Goal: Check status: Check status

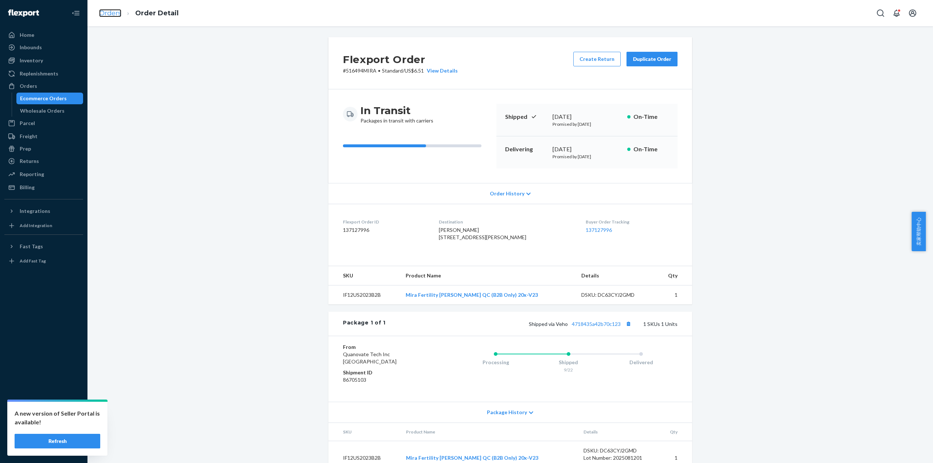
click at [114, 12] on link "Orders" at bounding box center [110, 13] width 22 height 8
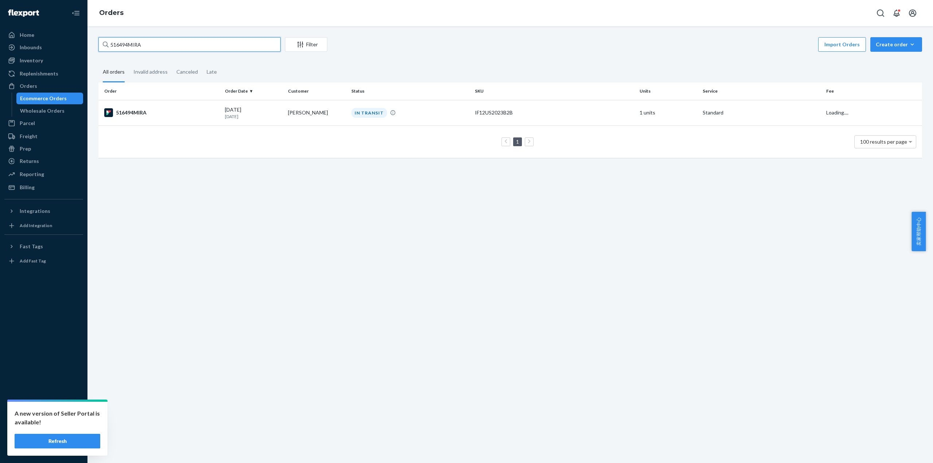
drag, startPoint x: 108, startPoint y: 44, endPoint x: 102, endPoint y: 56, distance: 13.9
click at [98, 44] on div "516494MIRA Filter Import Orders Create order Ecommerce order Removal order All …" at bounding box center [510, 101] width 834 height 128
paste input "546"
type input "516546MIRA"
click at [137, 110] on div "516546MIRA" at bounding box center [161, 112] width 115 height 9
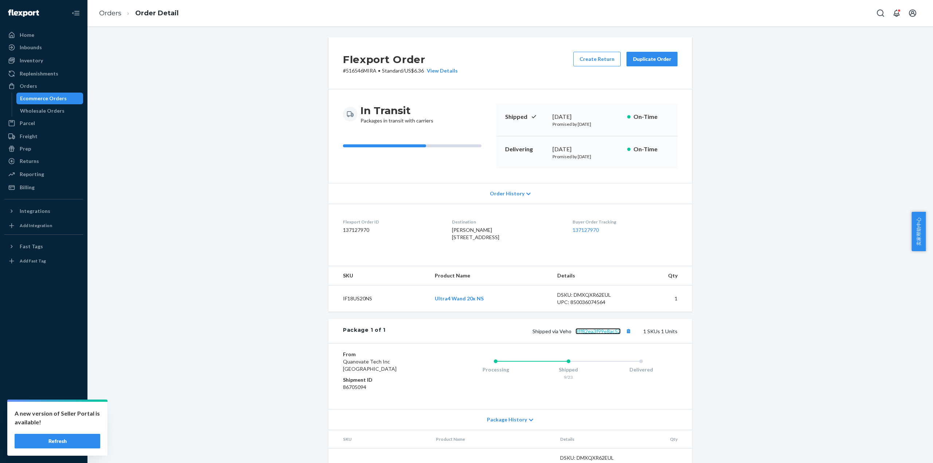
click at [596, 334] on link "8ff82ea3f99e8ac52" at bounding box center [597, 331] width 45 height 6
click at [114, 15] on link "Orders" at bounding box center [110, 13] width 22 height 8
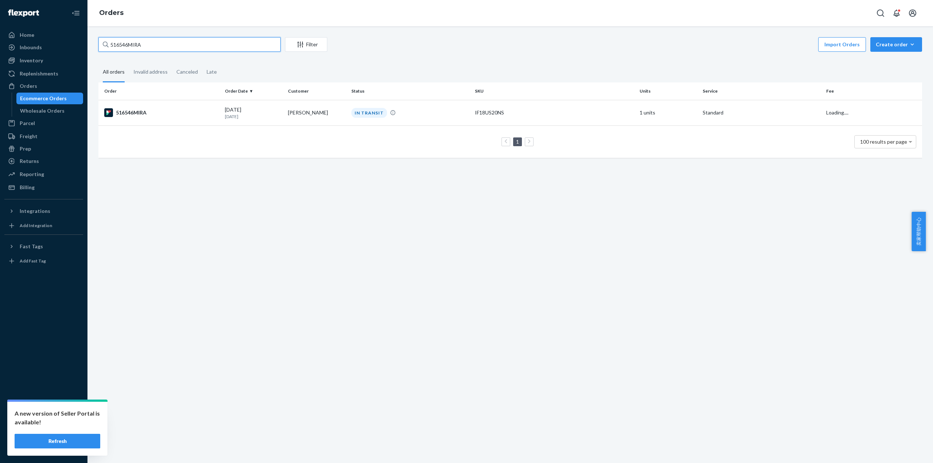
drag, startPoint x: 150, startPoint y: 41, endPoint x: 112, endPoint y: 44, distance: 38.0
click at [112, 44] on input "516546MIRA" at bounding box center [189, 44] width 182 height 15
paste input "516561"
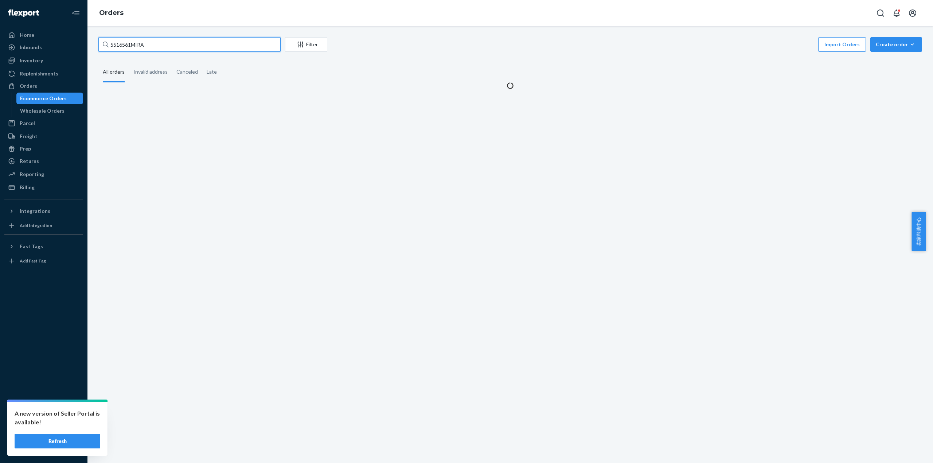
drag, startPoint x: 143, startPoint y: 48, endPoint x: 102, endPoint y: 44, distance: 41.4
click at [102, 44] on input "5516561MIRA" at bounding box center [189, 44] width 182 height 15
paste input "text"
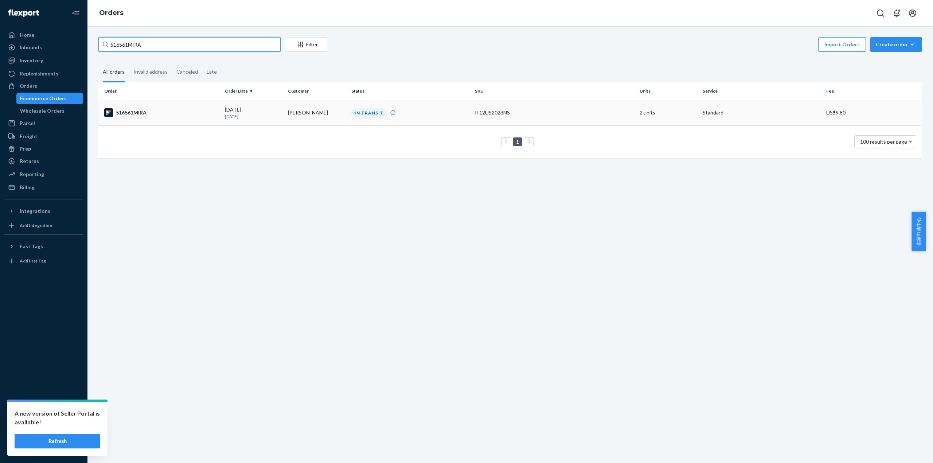
type input "516561MIRA"
click at [123, 113] on div "516561MIRA" at bounding box center [161, 112] width 115 height 9
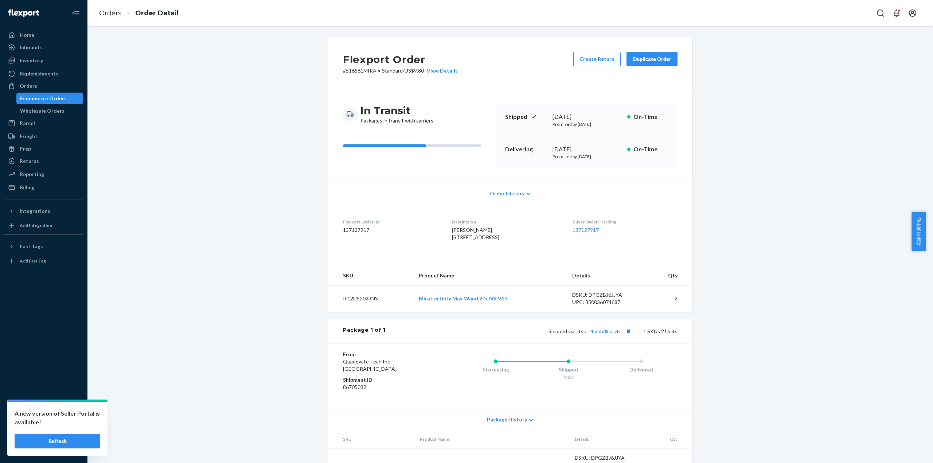
click at [600, 340] on div "Package 1 of 1 Shipped via Jitsu 4mhb3klaszlv 1 SKUs 2 Units" at bounding box center [510, 331] width 364 height 24
click at [605, 334] on link "4mhb3klaszlv" at bounding box center [605, 331] width 30 height 6
click at [107, 15] on link "Orders" at bounding box center [110, 13] width 22 height 8
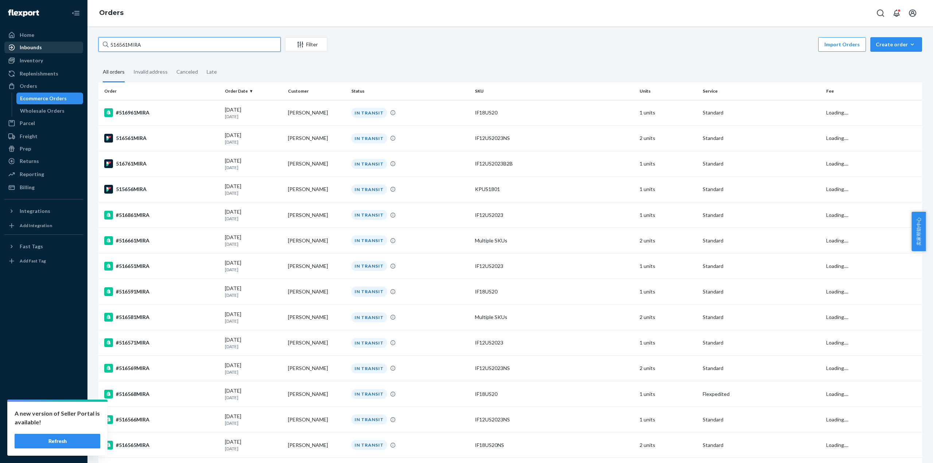
drag, startPoint x: 158, startPoint y: 49, endPoint x: 70, endPoint y: 43, distance: 88.4
click at [70, 43] on div "Home Inbounds Shipping Plans Problems Inventory Products Replenishments Orders …" at bounding box center [466, 231] width 933 height 463
paste input "86"
type input "516586MIRA"
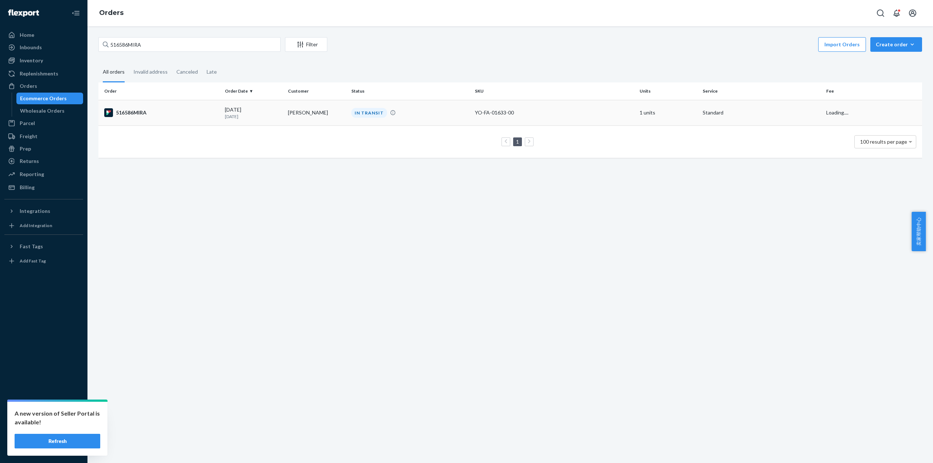
click at [146, 116] on div "516586MIRA" at bounding box center [161, 112] width 115 height 9
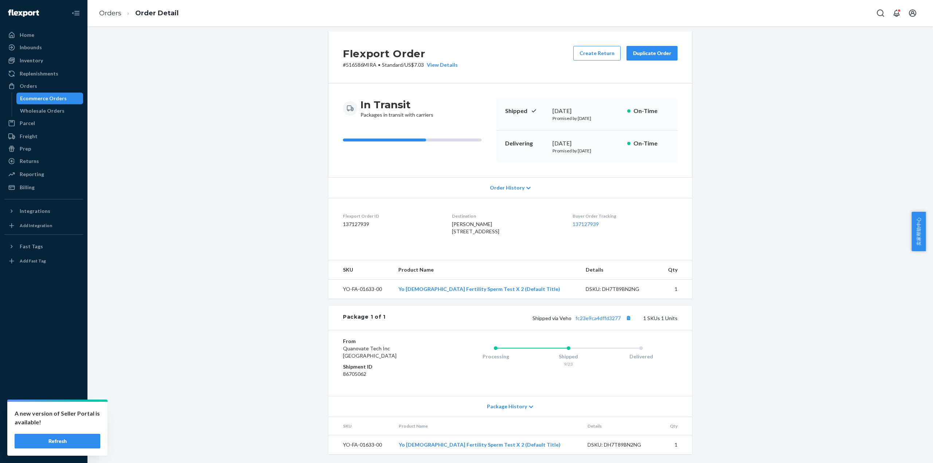
scroll to position [21, 0]
click at [608, 316] on link "fc23e9ca4dffd3277" at bounding box center [597, 318] width 45 height 6
click at [107, 12] on link "Orders" at bounding box center [110, 13] width 22 height 8
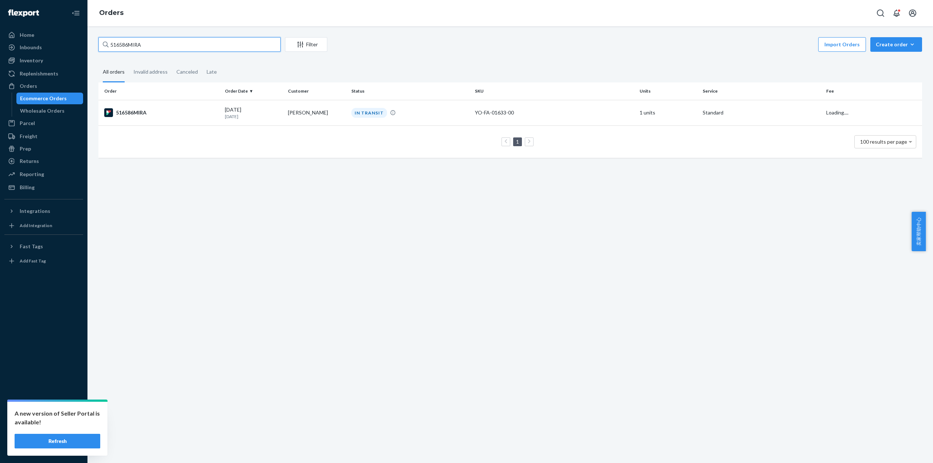
drag, startPoint x: 108, startPoint y: 44, endPoint x: 97, endPoint y: 47, distance: 11.7
click at [98, 44] on div "516586MIRA Filter Import Orders Create order Ecommerce order Removal order All …" at bounding box center [510, 101] width 834 height 128
paste input "9"
type input "516596MIRA"
click at [144, 113] on div "516596MIRA" at bounding box center [161, 112] width 115 height 9
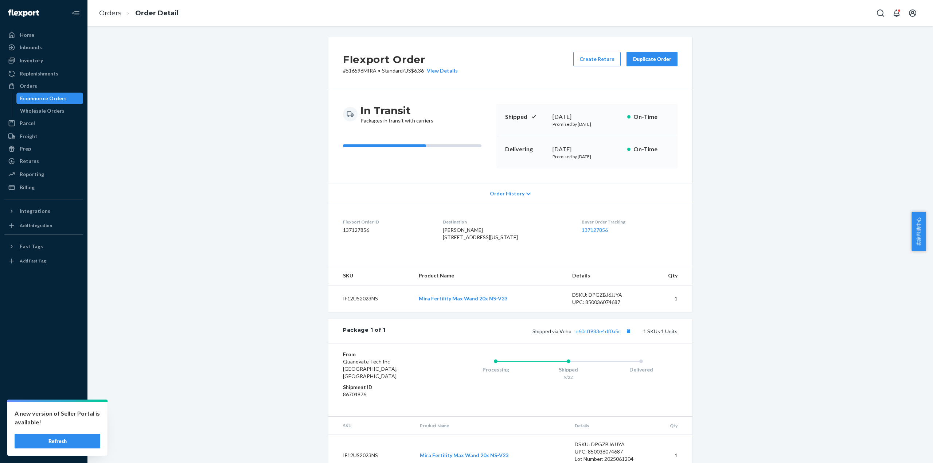
click at [596, 338] on div "Package 1 of 1 Shipped via Veho e60cff983e4df0a5c 1 SKUs 1 Units" at bounding box center [510, 331] width 364 height 24
click at [600, 336] on div "Shipped via Veho e60cff983e4df0a5c 1 SKUs 1 Units" at bounding box center [532, 330] width 292 height 9
click at [601, 334] on link "e60cff983e4df0a5c" at bounding box center [597, 331] width 45 height 6
click at [114, 9] on link "Orders" at bounding box center [110, 13] width 22 height 8
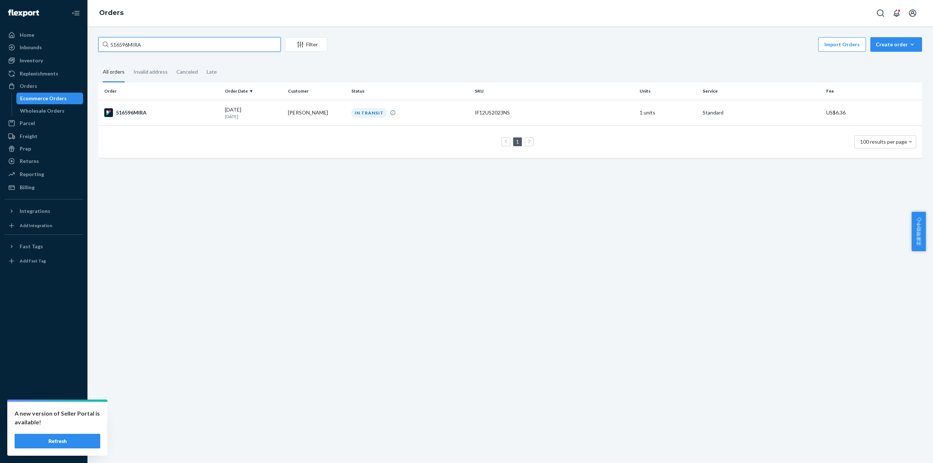
drag, startPoint x: 152, startPoint y: 46, endPoint x: 101, endPoint y: 44, distance: 51.4
click at [101, 44] on input "516596MIRA" at bounding box center [189, 44] width 182 height 15
paste input "609"
type input "516609MIRA"
click at [139, 111] on div "516609MIRA" at bounding box center [161, 112] width 115 height 9
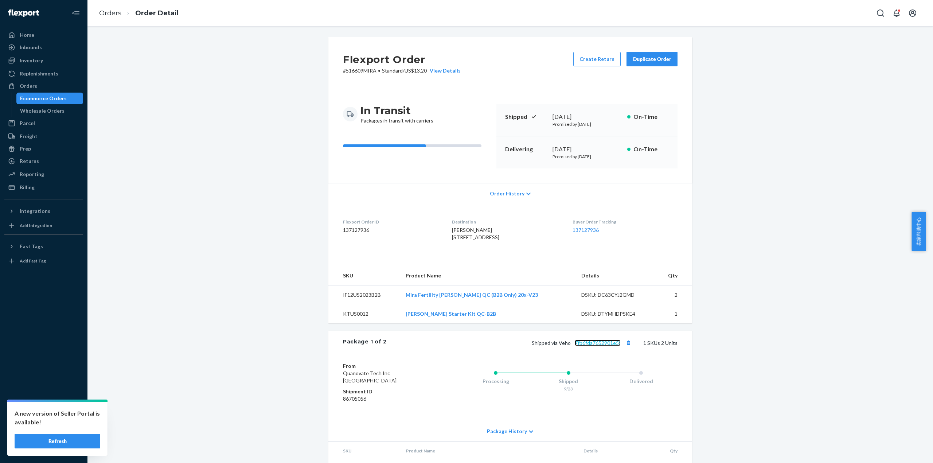
click at [591, 346] on link "7fb6fda7652901e5f" at bounding box center [598, 343] width 46 height 6
click at [113, 7] on ol "Orders Order Detail" at bounding box center [138, 13] width 91 height 21
click at [114, 16] on link "Orders" at bounding box center [110, 13] width 22 height 8
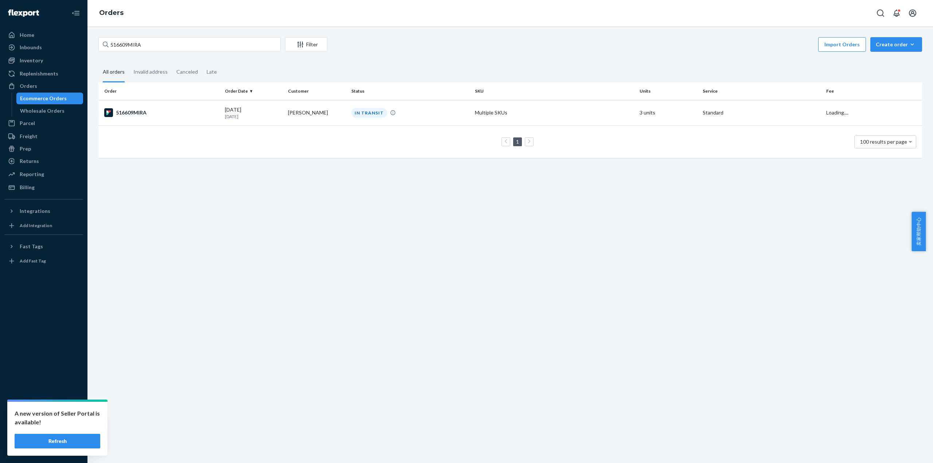
drag, startPoint x: 169, startPoint y: 53, endPoint x: 160, endPoint y: 50, distance: 10.2
click at [162, 51] on div "516609MIRA Filter Import Orders Create order Ecommerce order Removal order" at bounding box center [509, 45] width 823 height 16
click at [154, 47] on input "516609MIRA" at bounding box center [189, 44] width 182 height 15
drag, startPoint x: 152, startPoint y: 47, endPoint x: 97, endPoint y: 47, distance: 55.4
click at [97, 47] on div "516609MIRA Filter Import Orders Create order Ecommerce order Removal order All …" at bounding box center [510, 101] width 834 height 128
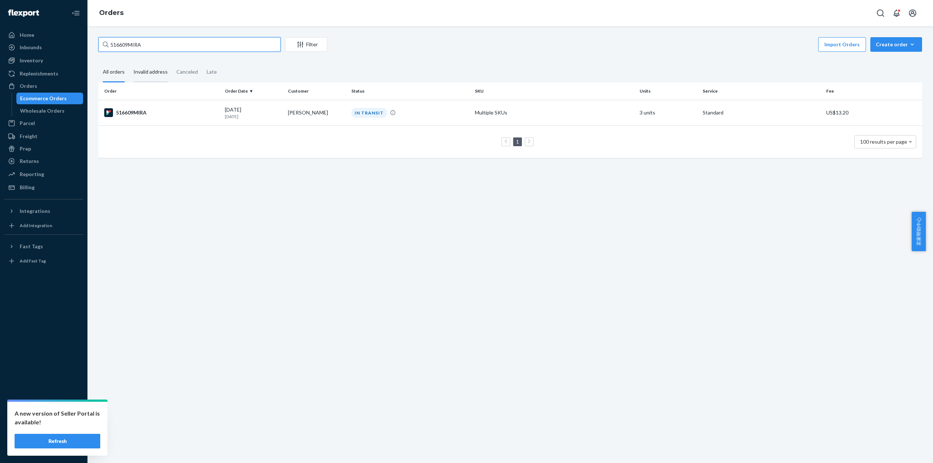
paste input "45"
type input "516645MIRA"
click at [133, 116] on div "516645MIRA" at bounding box center [161, 112] width 115 height 9
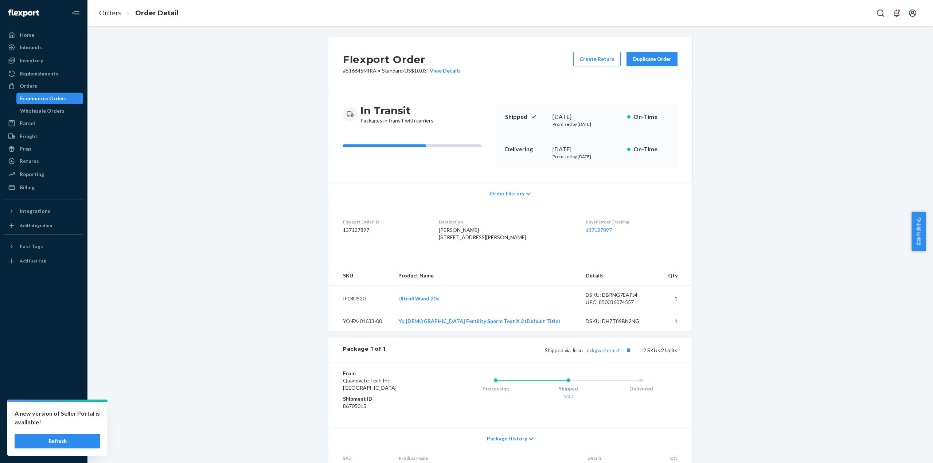
click at [192, 168] on div "Flexport Order # 516645MIRA • Standard / US$10.03 View Details Create Return Du…" at bounding box center [510, 286] width 834 height 498
click at [610, 353] on link "cxkgwc4nrmzh" at bounding box center [604, 350] width 34 height 6
click at [107, 12] on link "Orders" at bounding box center [110, 13] width 22 height 8
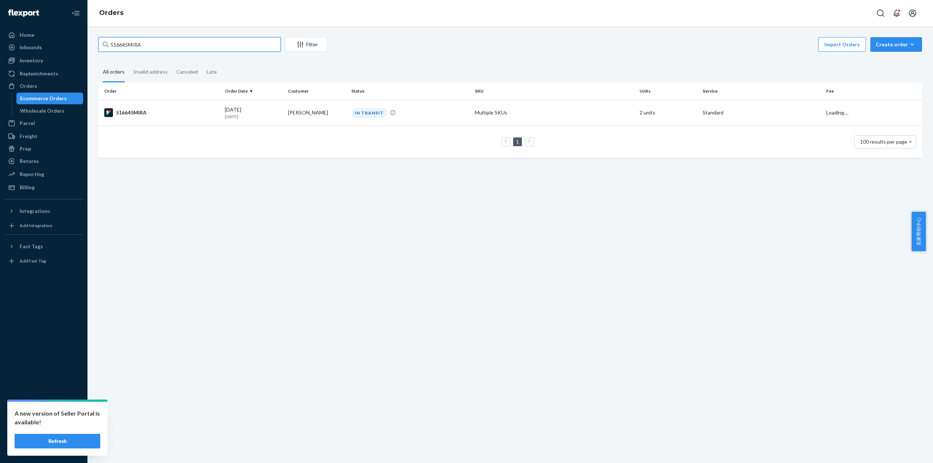
drag, startPoint x: 98, startPoint y: 46, endPoint x: 92, endPoint y: 47, distance: 6.0
click at [92, 47] on div "516645MIRA Filter Import Orders Create order Ecommerce order Removal order All …" at bounding box center [509, 244] width 845 height 437
paste input "9"
type input "516649MIRA"
click at [132, 114] on div "516649MIRA" at bounding box center [161, 112] width 115 height 9
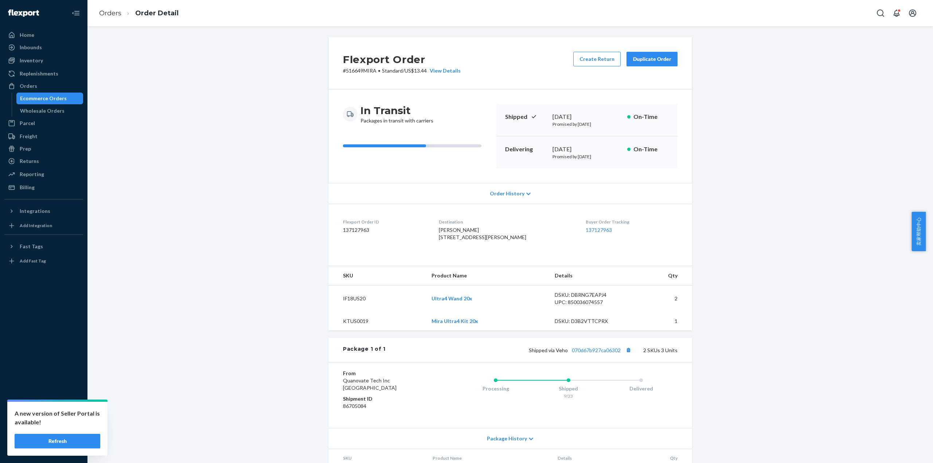
drag, startPoint x: 831, startPoint y: 159, endPoint x: 803, endPoint y: 146, distance: 30.6
click at [831, 159] on div "Flexport Order # 516649MIRA • Standard / US$13.44 View Details Create Return Du…" at bounding box center [510, 293] width 834 height 513
click at [629, 355] on button "Copy tracking number" at bounding box center [627, 349] width 9 height 9
click at [606, 353] on link "070d67b927ca06302" at bounding box center [596, 350] width 49 height 6
click at [111, 11] on link "Orders" at bounding box center [110, 13] width 22 height 8
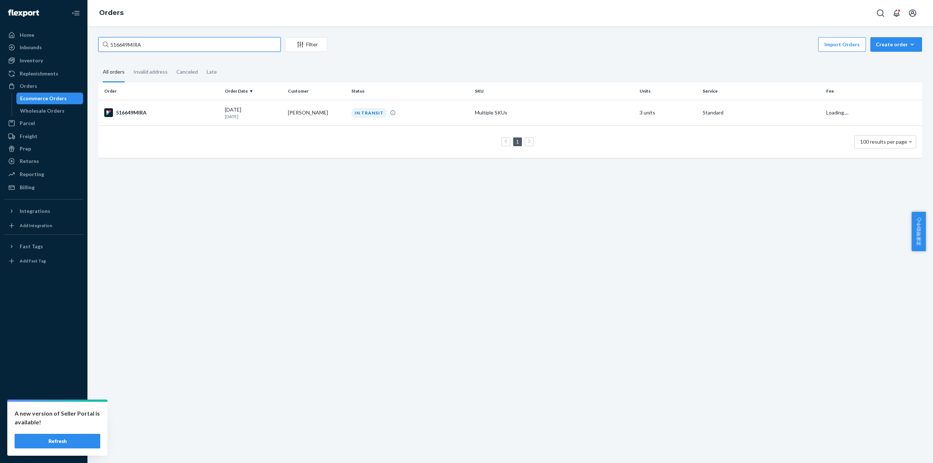
drag, startPoint x: 156, startPoint y: 44, endPoint x: 108, endPoint y: 45, distance: 48.1
click at [108, 45] on div "516649MIRA" at bounding box center [189, 44] width 182 height 15
paste input "84"
type input "516684MIRA"
click at [139, 114] on div "516684MIRA" at bounding box center [161, 112] width 115 height 9
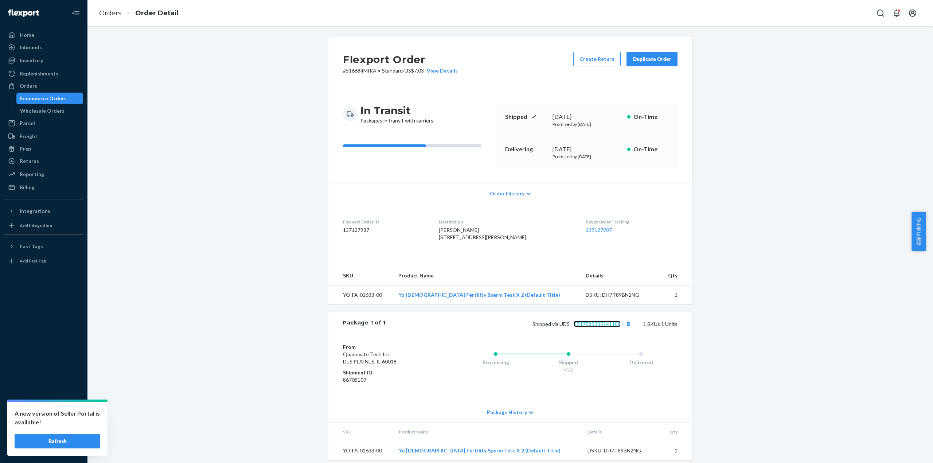
click at [598, 327] on link "EZ17585335141188" at bounding box center [597, 324] width 47 height 6
click at [114, 13] on link "Orders" at bounding box center [110, 13] width 22 height 8
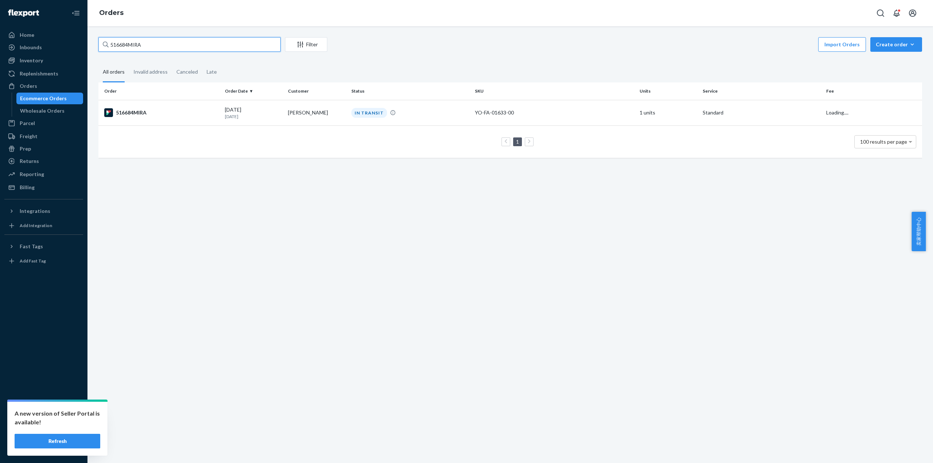
drag, startPoint x: 121, startPoint y: 49, endPoint x: 104, endPoint y: 51, distance: 17.3
click at [104, 51] on div "516684MIRA" at bounding box center [189, 44] width 182 height 15
paste input "716"
type input "516716MIRA"
click at [138, 116] on div "516716MIRA" at bounding box center [161, 112] width 115 height 9
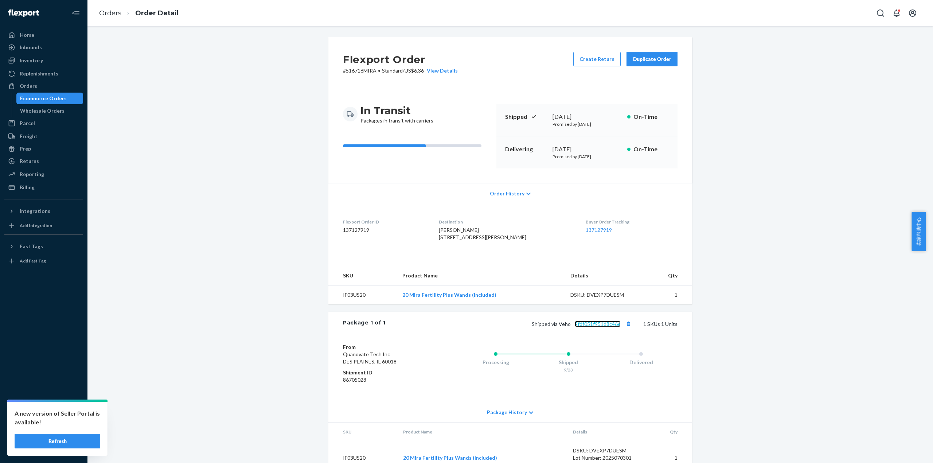
click at [584, 327] on link "2fdf051f951d8c46e" at bounding box center [598, 324] width 46 height 6
click at [111, 9] on link "Orders" at bounding box center [110, 13] width 22 height 8
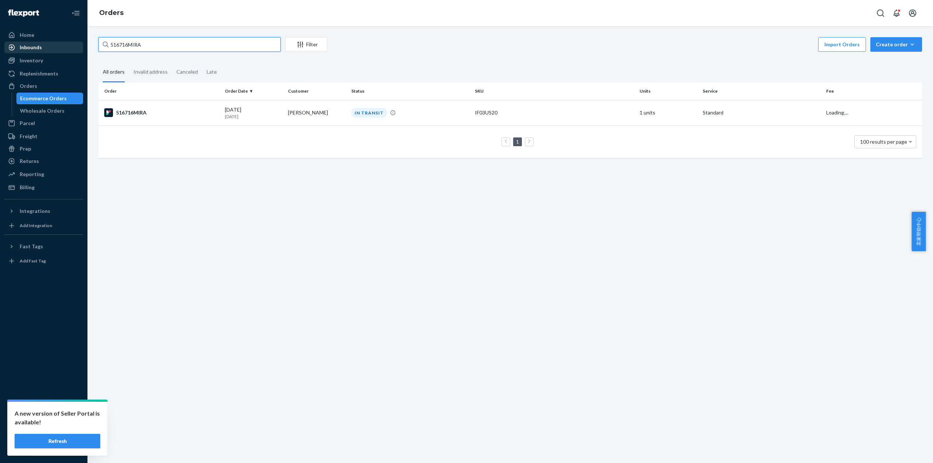
drag, startPoint x: 152, startPoint y: 44, endPoint x: 79, endPoint y: 46, distance: 72.9
click at [79, 46] on div "Home Inbounds Shipping Plans Problems Inventory Products Replenishments Orders …" at bounding box center [466, 231] width 933 height 463
paste input "51"
type input "516751MIRA"
click at [139, 113] on div "516751MIRA" at bounding box center [161, 112] width 115 height 9
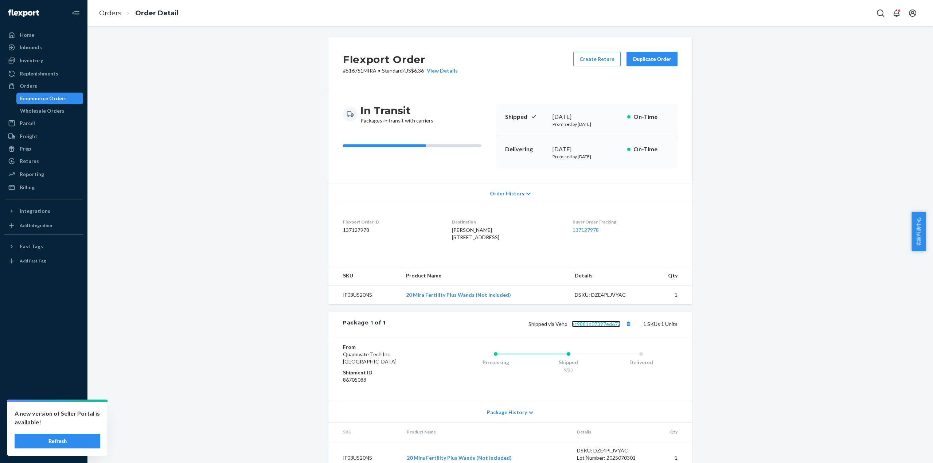
click at [608, 327] on link "ec9881d07397ed672" at bounding box center [595, 324] width 49 height 6
